Goal: Task Accomplishment & Management: Manage account settings

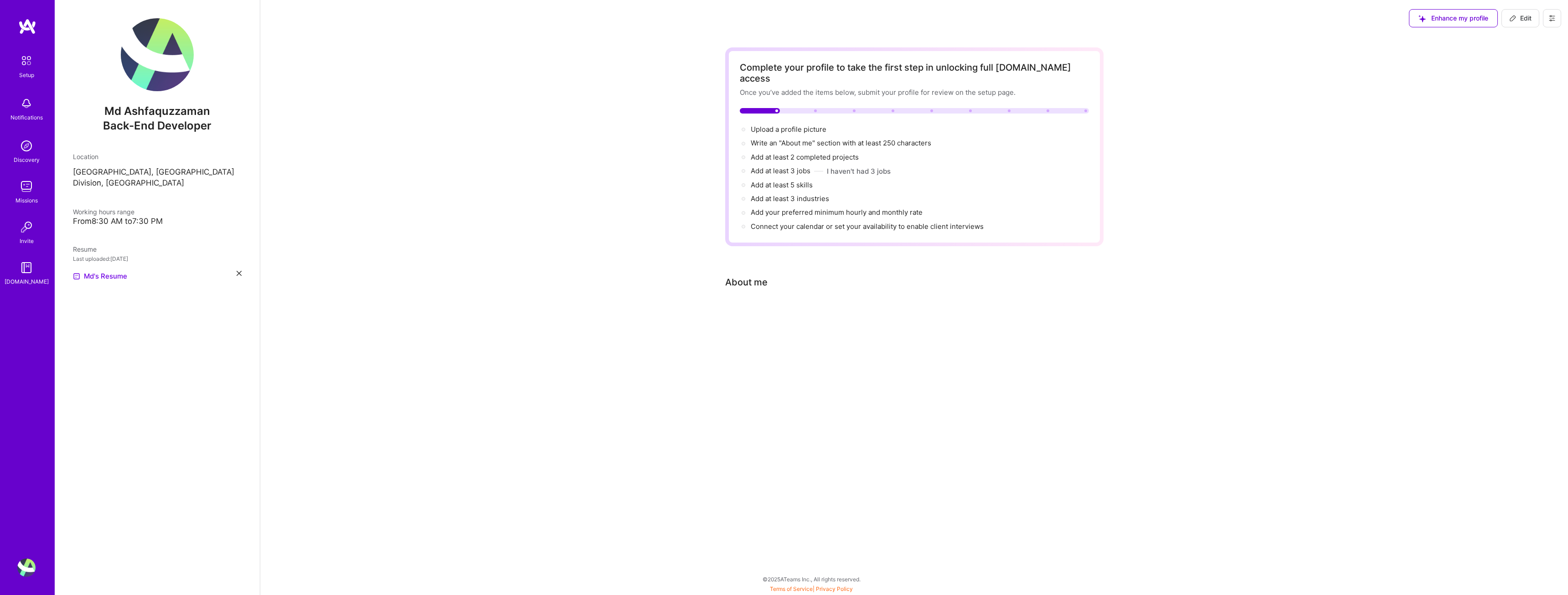
click at [25, 569] on img at bounding box center [26, 568] width 18 height 18
click at [150, 66] on img at bounding box center [157, 55] width 73 height 73
click at [29, 64] on img at bounding box center [26, 60] width 19 height 19
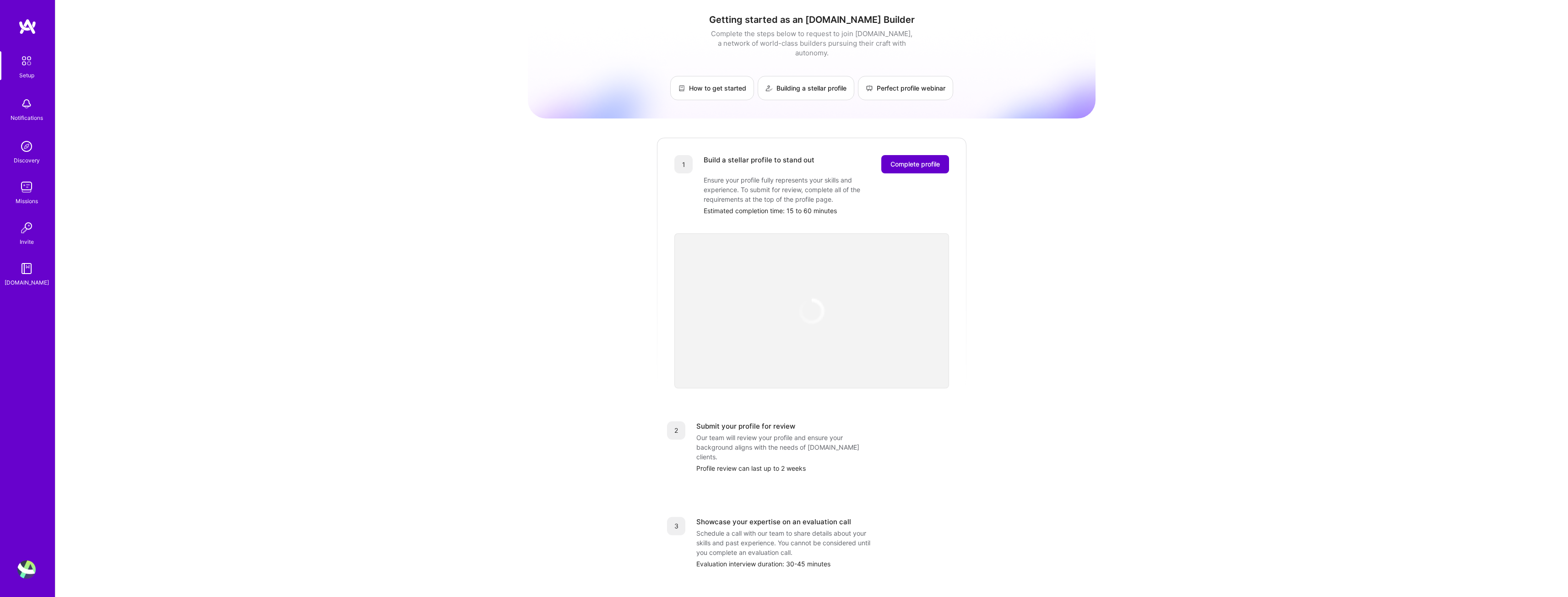
click at [918, 159] on span "Complete profile" at bounding box center [915, 164] width 50 height 9
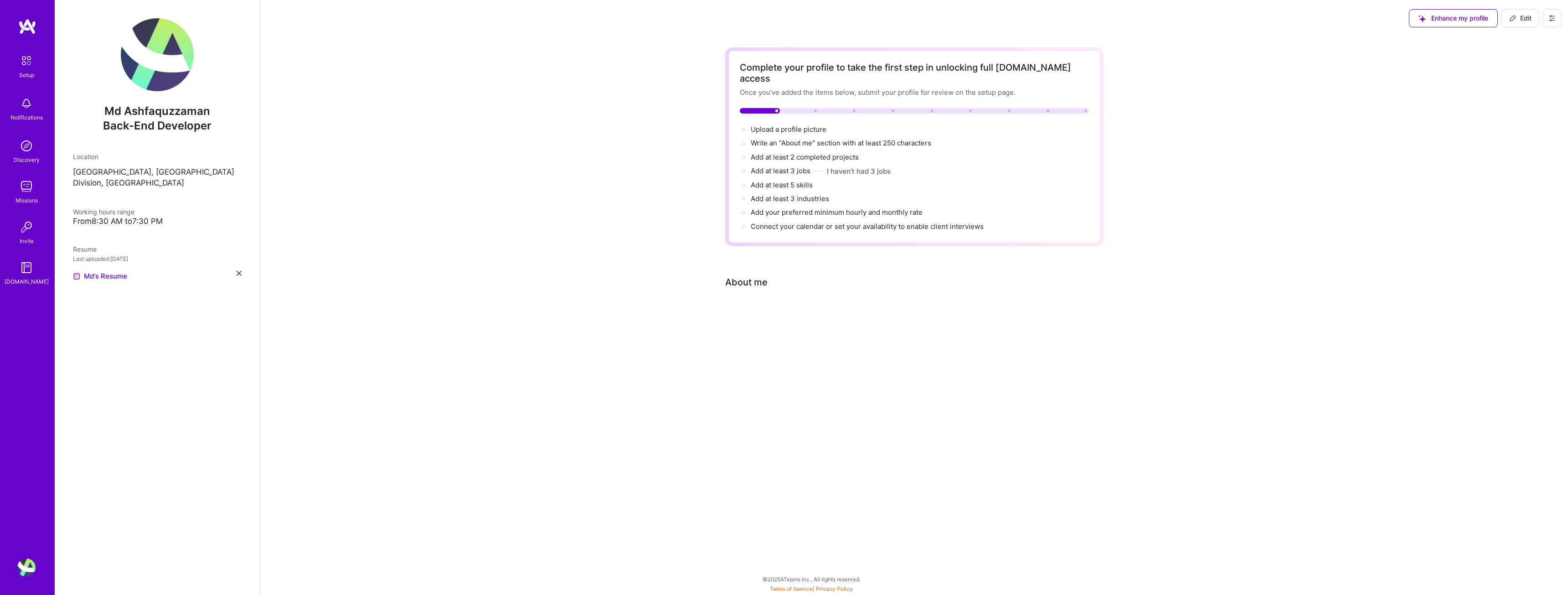
click at [742, 308] on div at bounding box center [914, 313] width 379 height 11
click at [763, 125] on span "Upload a profile picture →" at bounding box center [793, 129] width 84 height 9
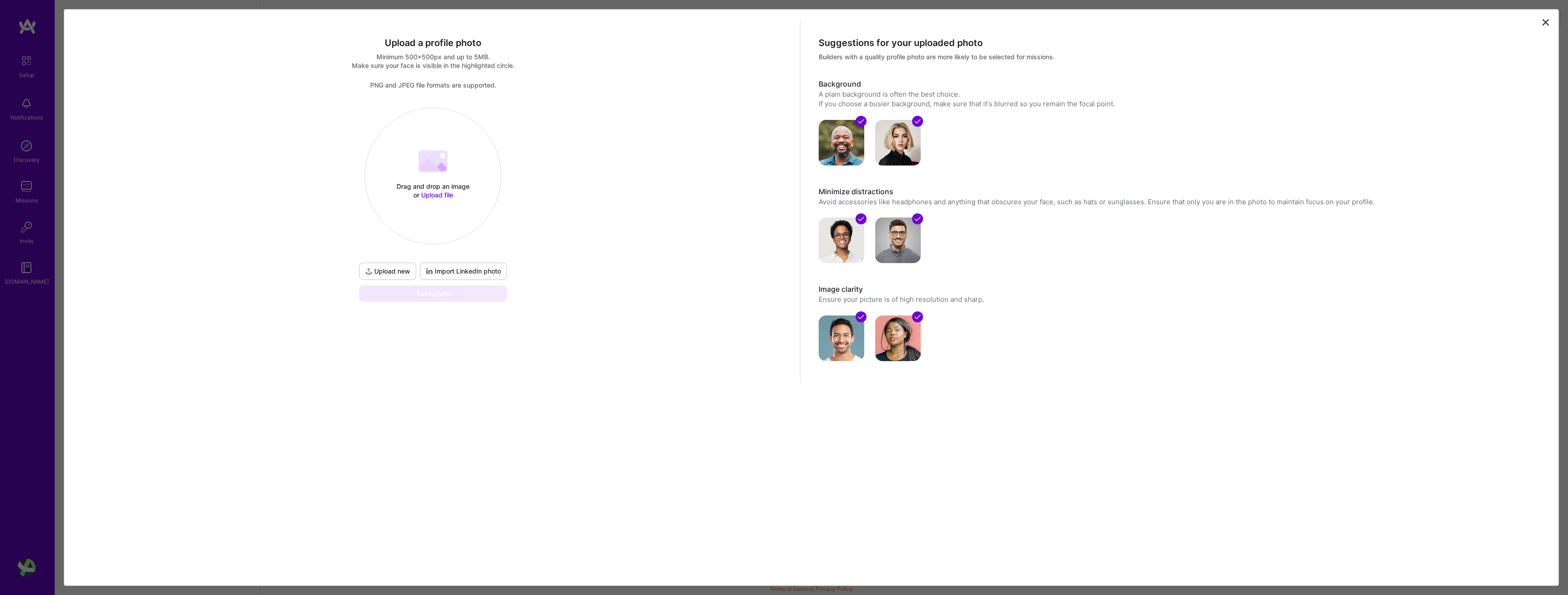
click at [1547, 24] on icon at bounding box center [1545, 22] width 5 height 5
